Goal: Download file/media

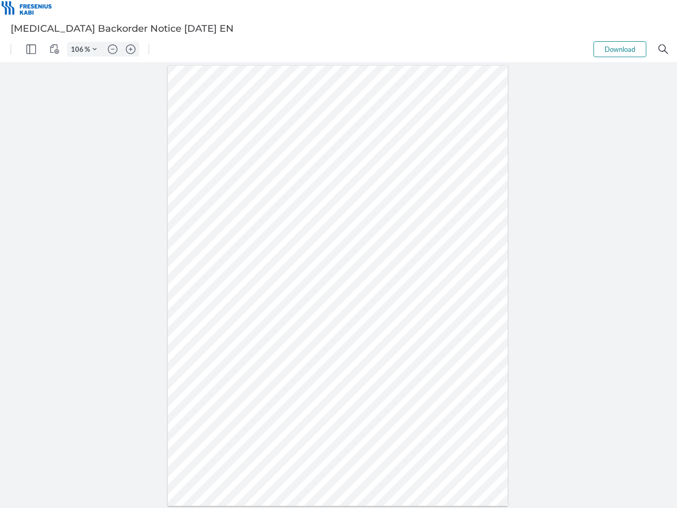
click at [31, 49] on img "Panel" at bounding box center [31, 49] width 10 height 10
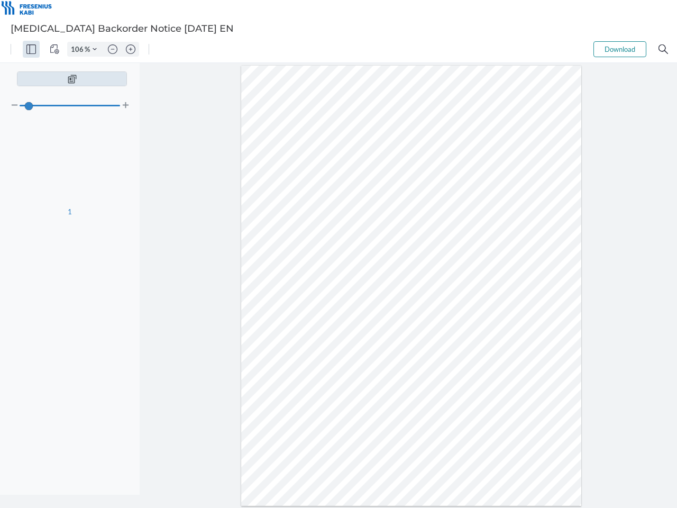
click at [55, 49] on img "View Controls" at bounding box center [55, 49] width 10 height 10
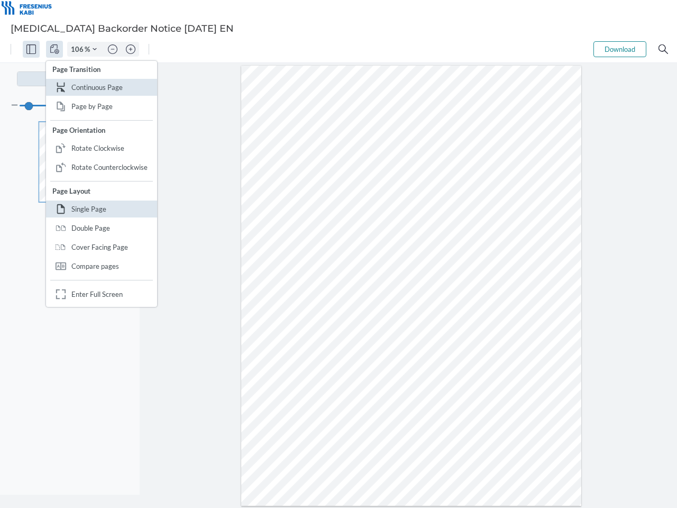
click at [79, 49] on input "106" at bounding box center [76, 49] width 17 height 10
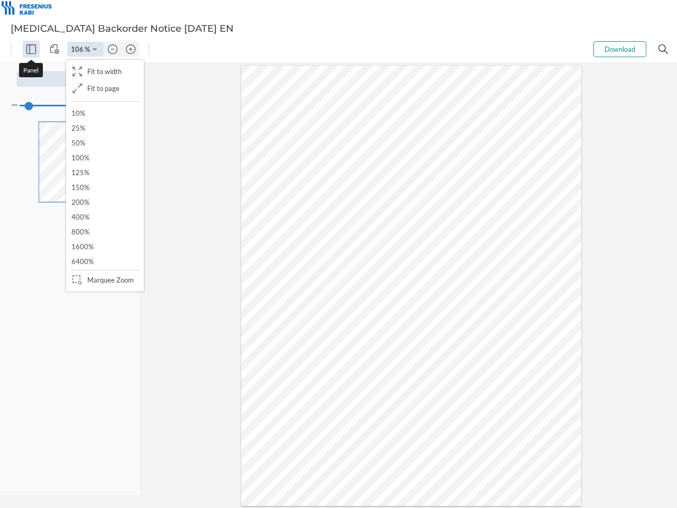
click at [95, 49] on img "Zoom Controls" at bounding box center [95, 49] width 4 height 4
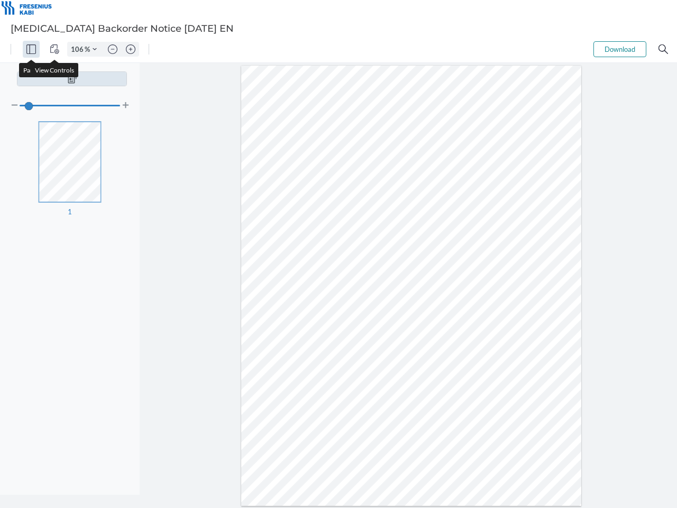
click at [113, 49] on img "Zoom out" at bounding box center [113, 49] width 10 height 10
click at [131, 49] on img "Zoom in" at bounding box center [131, 49] width 10 height 10
type input "106"
click at [620, 49] on button "Download" at bounding box center [620, 49] width 53 height 16
click at [664, 49] on img "Search" at bounding box center [664, 49] width 10 height 10
